Goal: Information Seeking & Learning: Learn about a topic

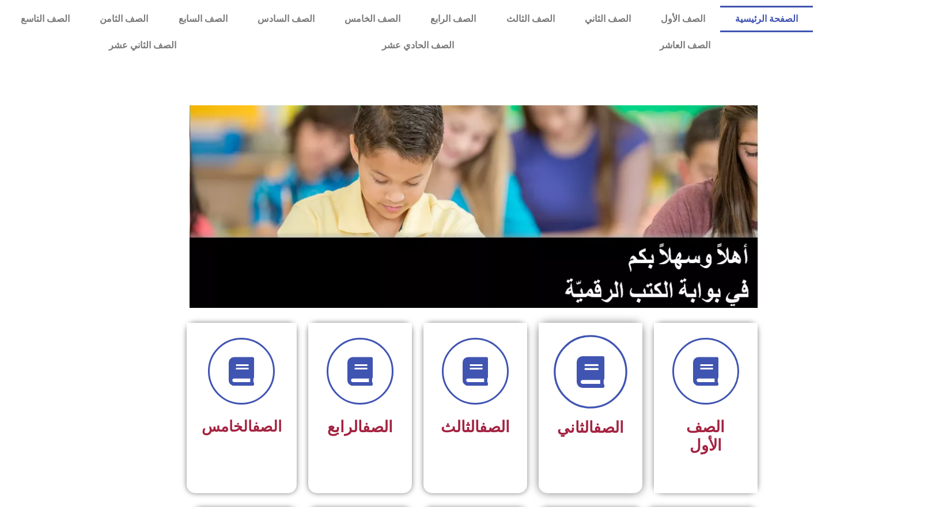
click at [609, 389] on span at bounding box center [591, 372] width 74 height 74
drag, startPoint x: 77, startPoint y: 218, endPoint x: 78, endPoint y: 210, distance: 7.7
click at [77, 218] on section at bounding box center [475, 207] width 950 height 220
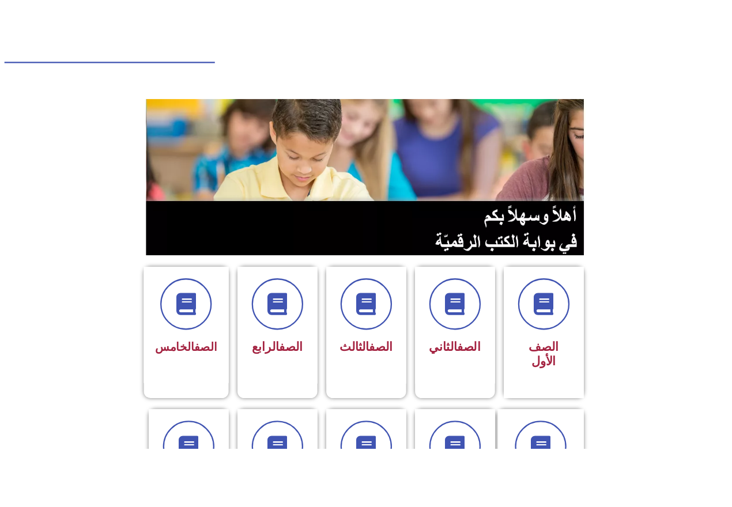
scroll to position [58, 0]
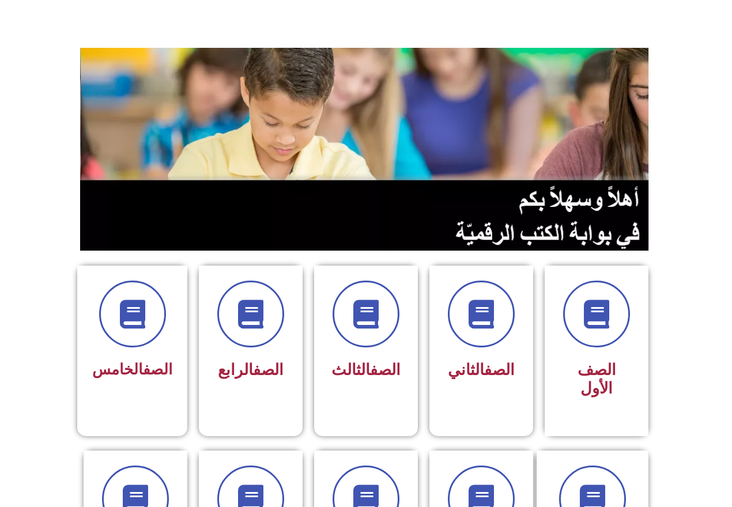
click at [24, 223] on section at bounding box center [366, 149] width 732 height 220
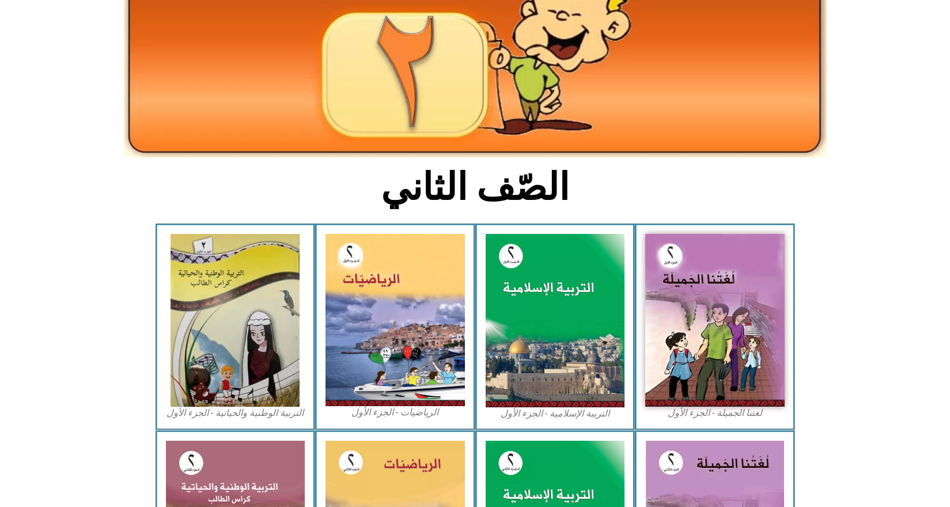
scroll to position [77, 0]
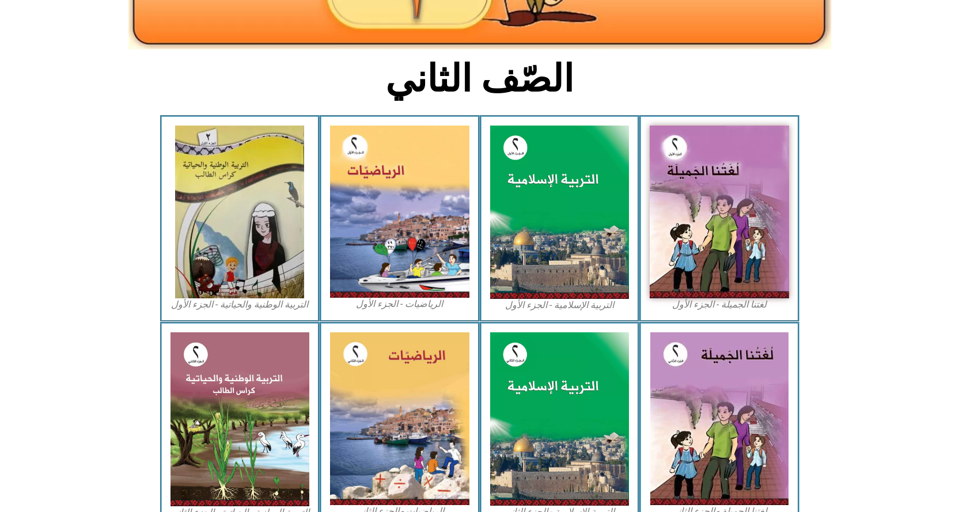
scroll to position [260, 0]
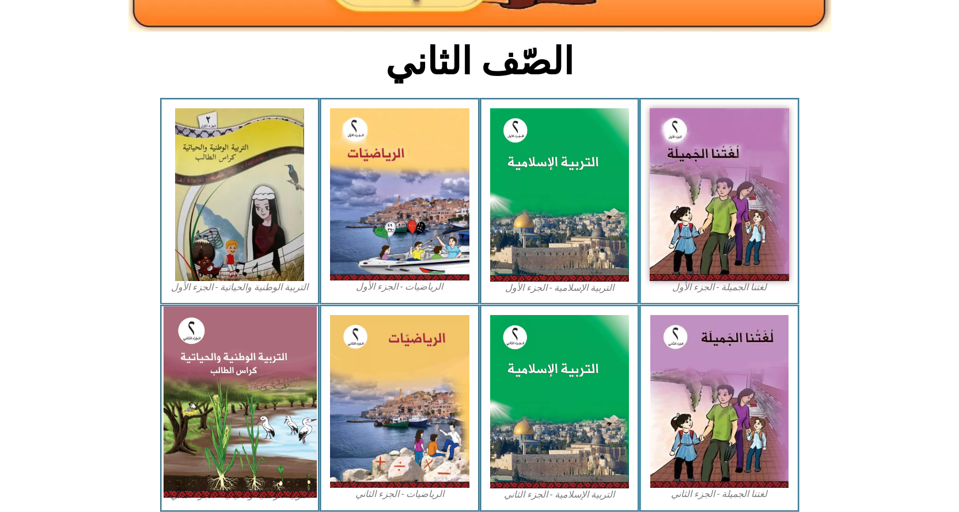
click at [225, 431] on img at bounding box center [239, 401] width 153 height 191
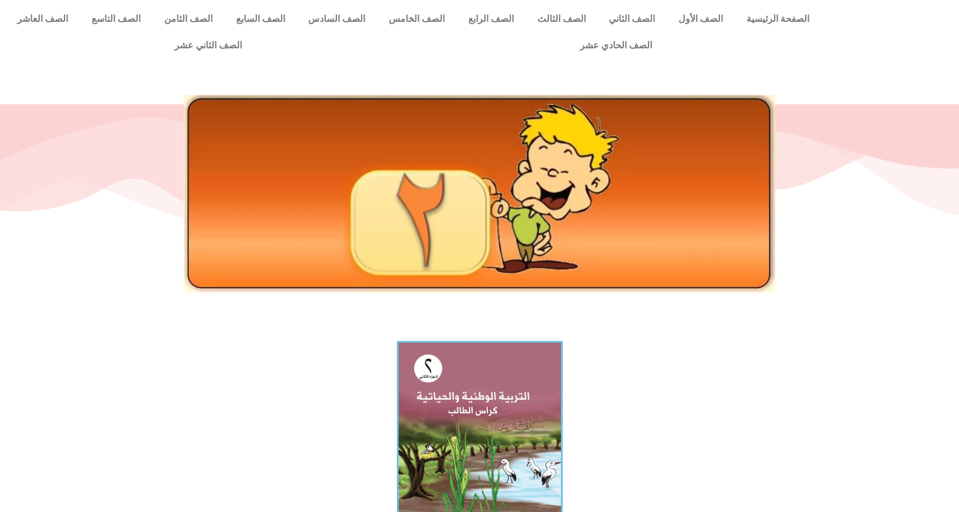
click at [352, 240] on img at bounding box center [480, 194] width 592 height 198
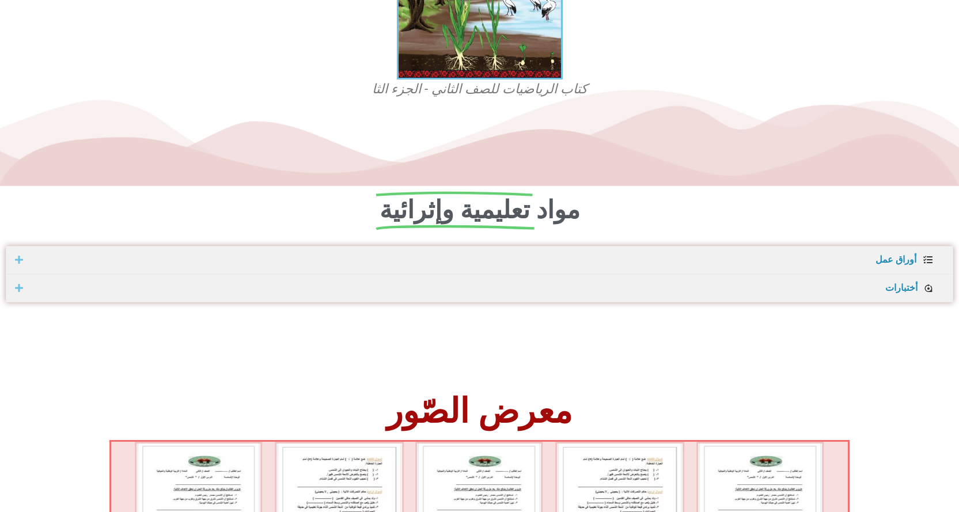
scroll to position [480, 0]
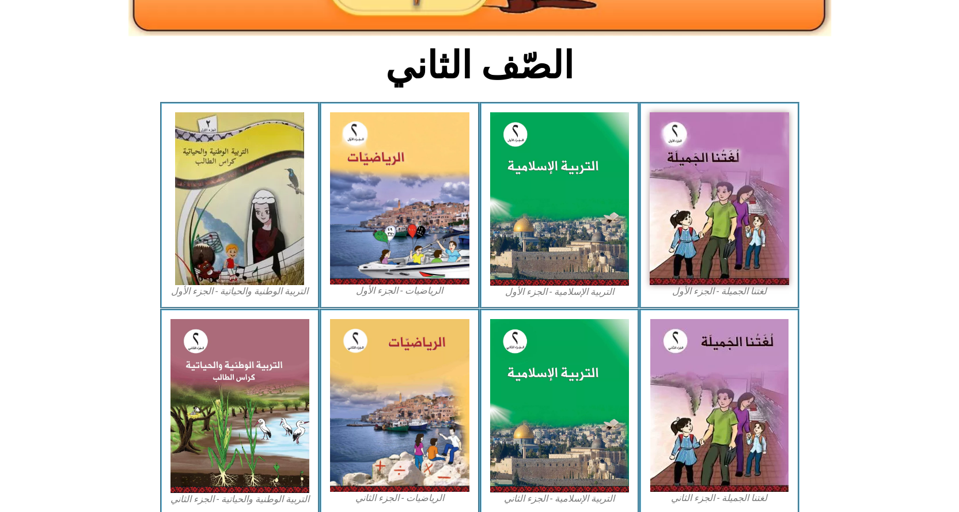
scroll to position [260, 0]
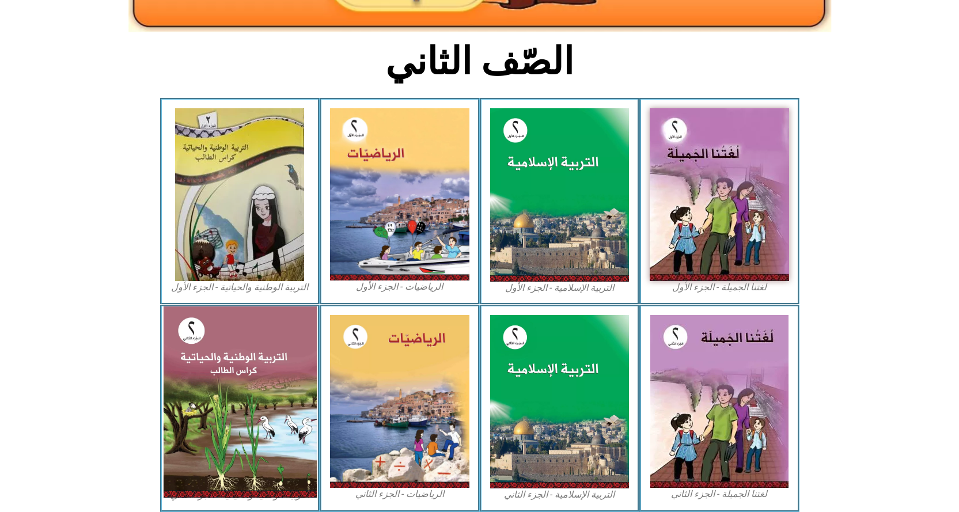
click at [267, 443] on img at bounding box center [239, 401] width 153 height 191
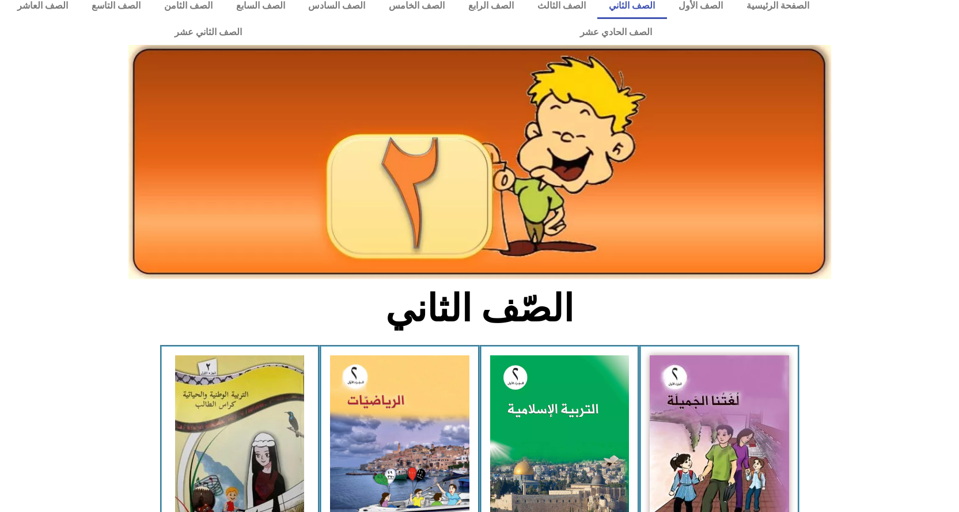
scroll to position [0, 0]
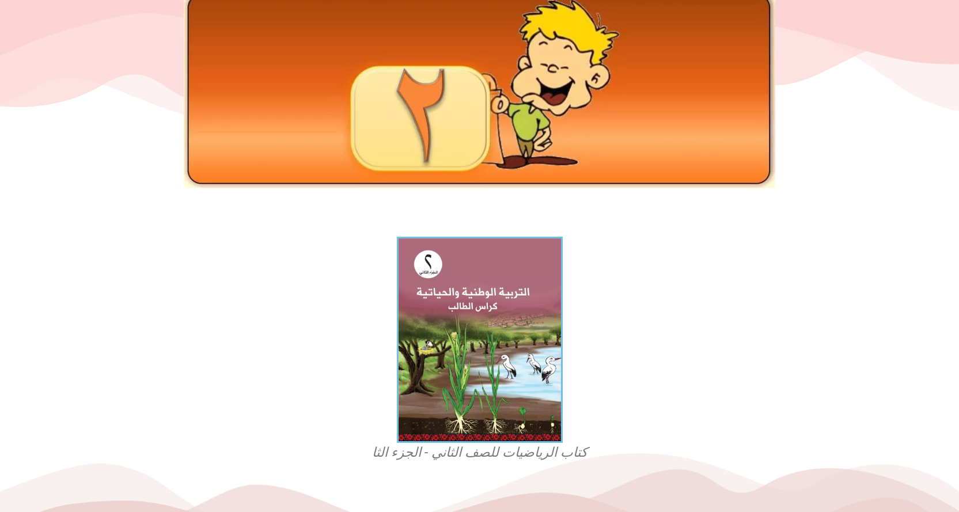
scroll to position [19, 0]
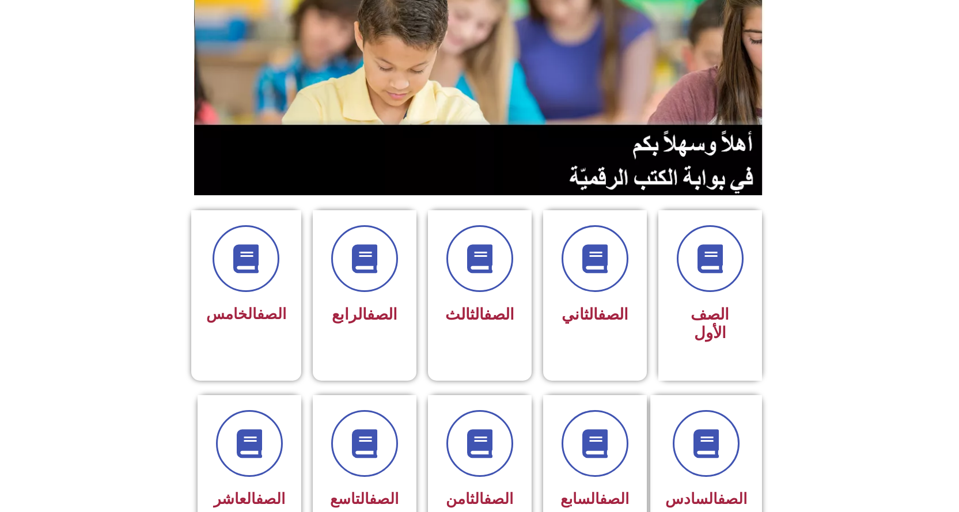
scroll to position [115, 0]
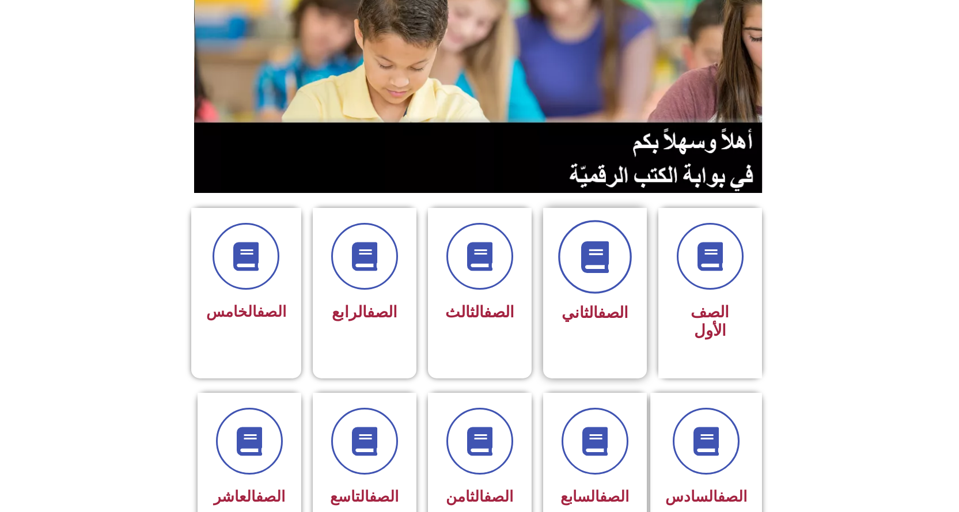
click at [622, 249] on span at bounding box center [595, 257] width 74 height 74
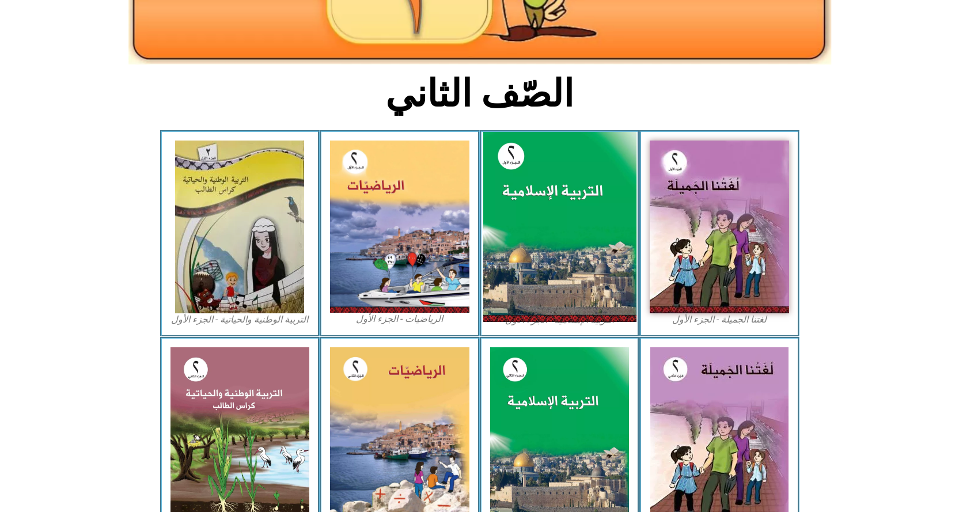
scroll to position [260, 0]
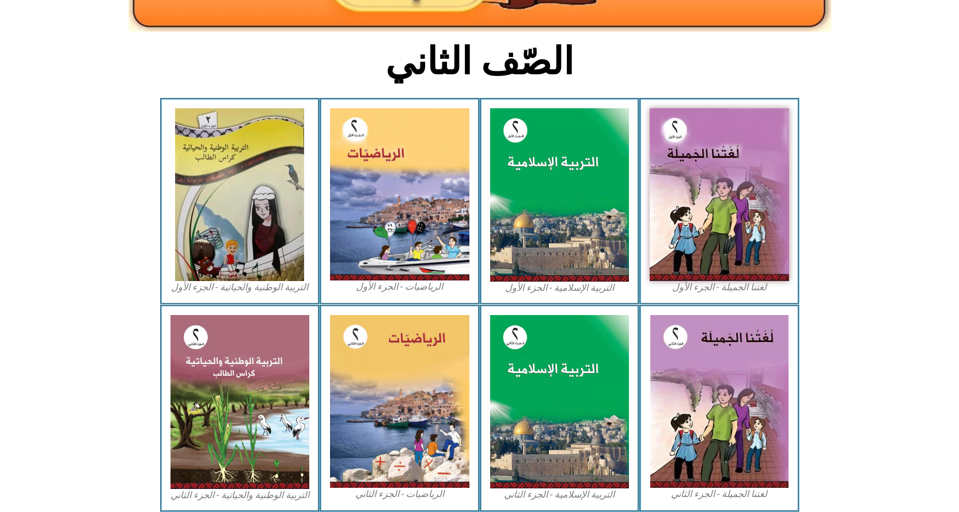
click at [222, 489] on figcaption "التربية الوطنية والحياتية - الجزء الثاني" at bounding box center [239, 495] width 139 height 13
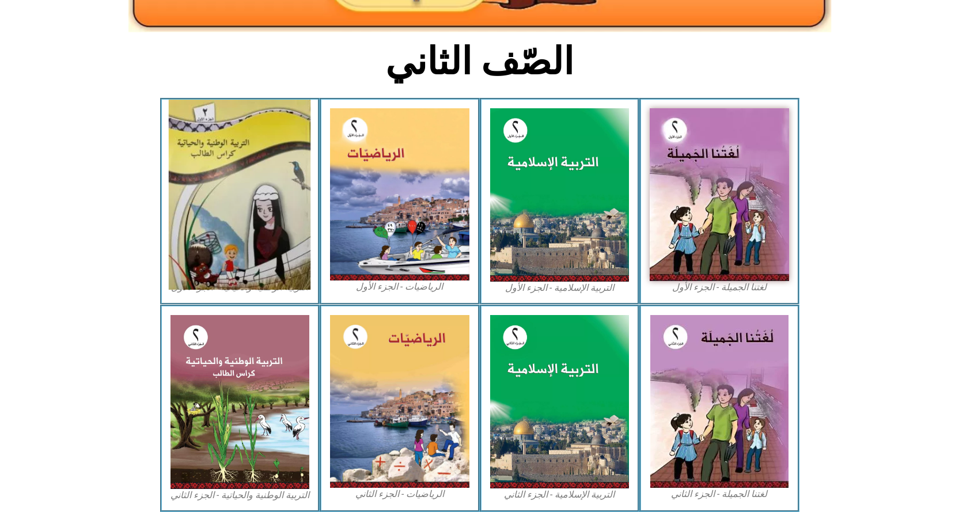
click at [230, 180] on img at bounding box center [240, 195] width 142 height 190
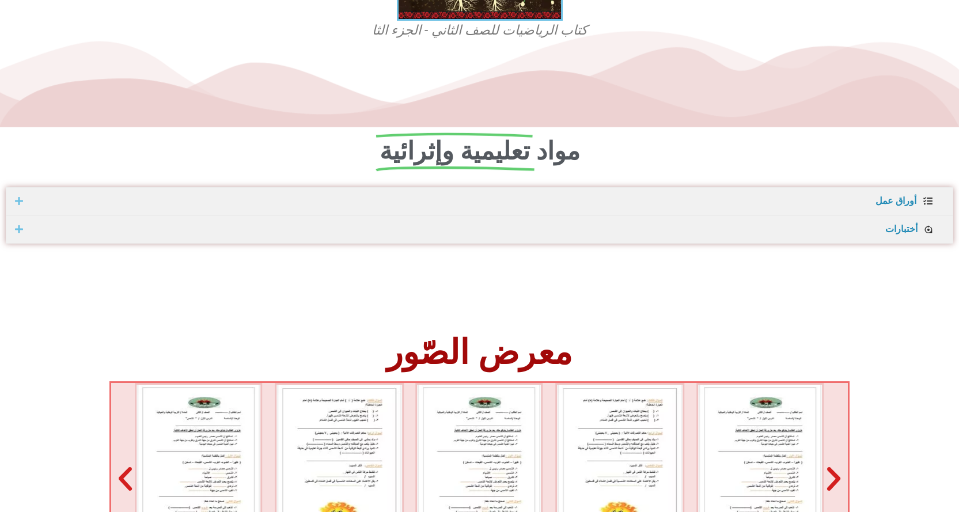
scroll to position [516, 0]
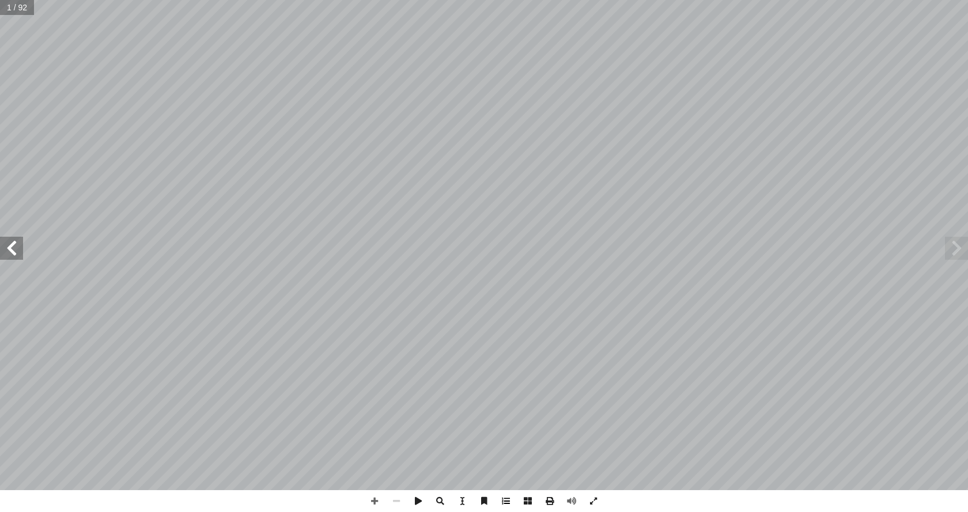
click at [507, 502] on span at bounding box center [506, 501] width 22 height 22
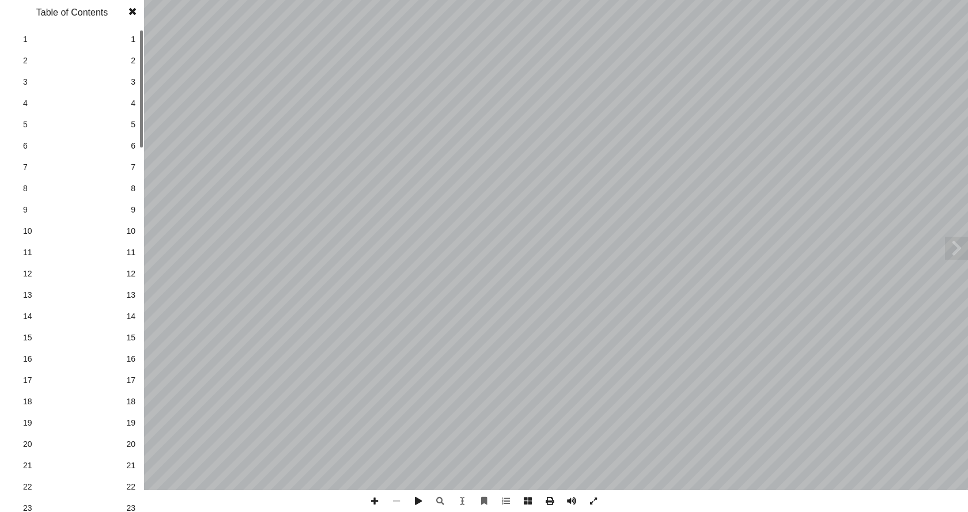
click at [129, 444] on span "20" at bounding box center [130, 444] width 9 height 12
click at [505, 505] on span at bounding box center [506, 501] width 22 height 22
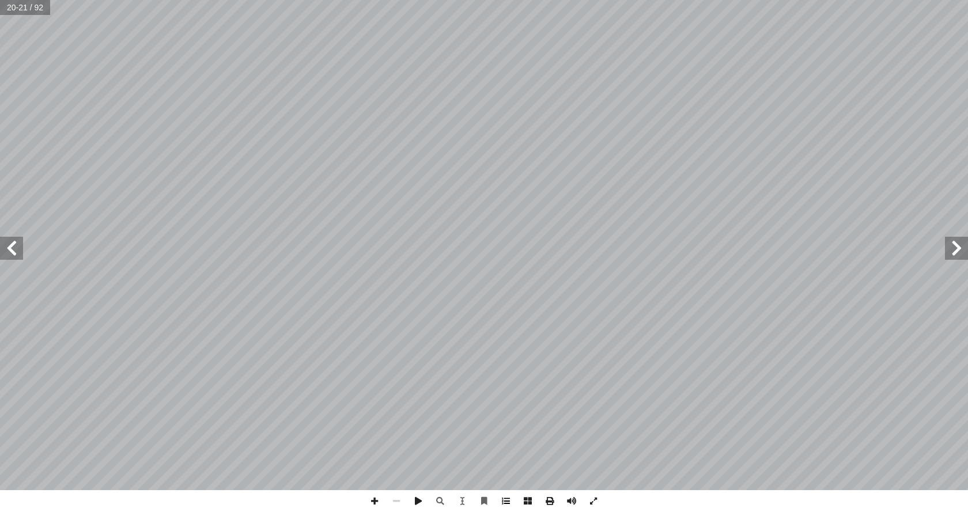
click at [505, 505] on span at bounding box center [506, 501] width 22 height 22
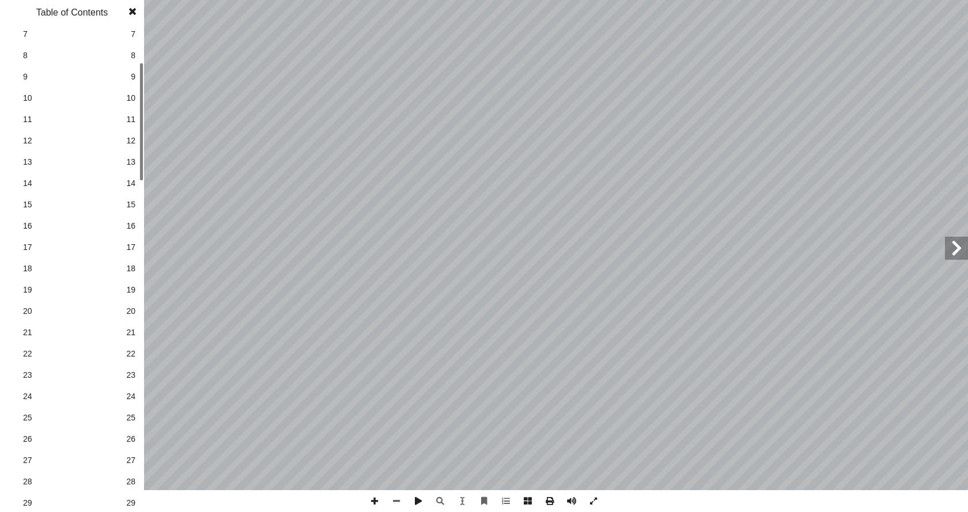
click at [953, 256] on span at bounding box center [956, 248] width 23 height 23
click at [952, 255] on span at bounding box center [956, 248] width 23 height 23
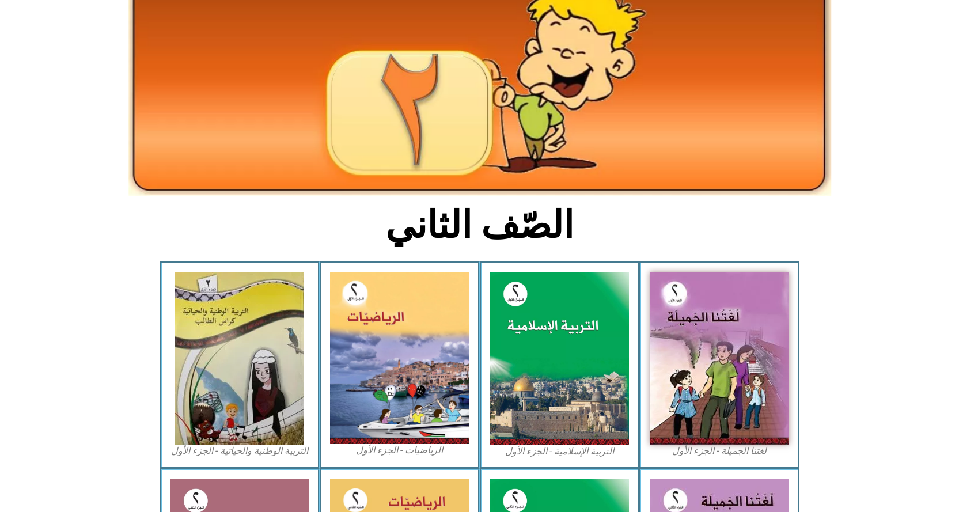
scroll to position [115, 0]
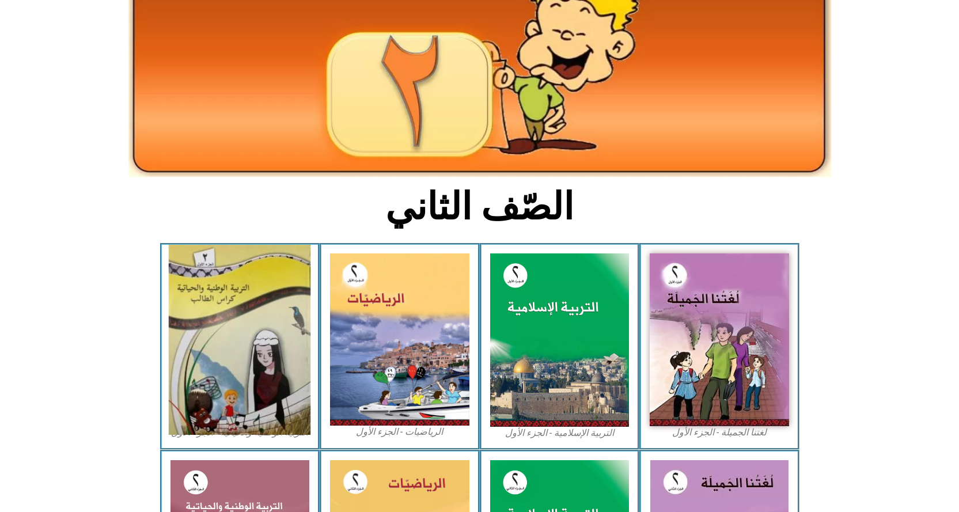
click at [210, 301] on img at bounding box center [240, 340] width 142 height 190
